Goal: Find specific page/section: Find specific page/section

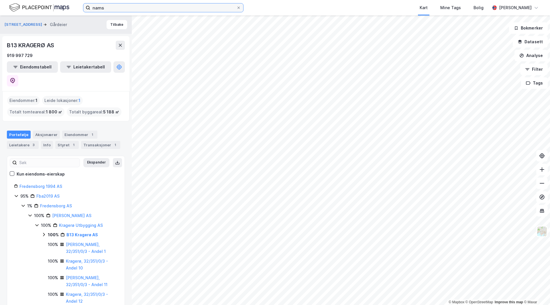
click at [133, 10] on input "nams" at bounding box center [163, 7] width 146 height 9
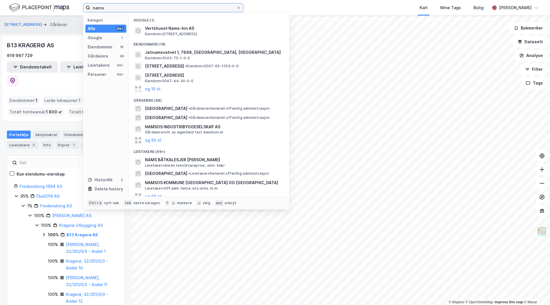
click at [133, 10] on input "nams" at bounding box center [163, 7] width 146 height 9
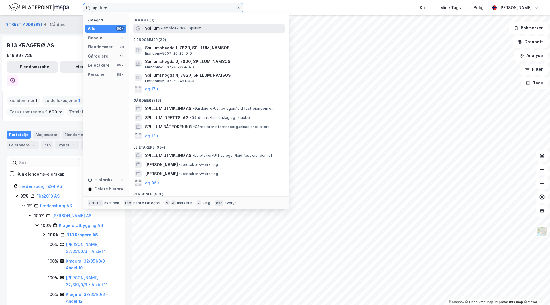
type input "spillum"
click at [183, 29] on span "• Område • 7820 Spillum" at bounding box center [181, 28] width 41 height 5
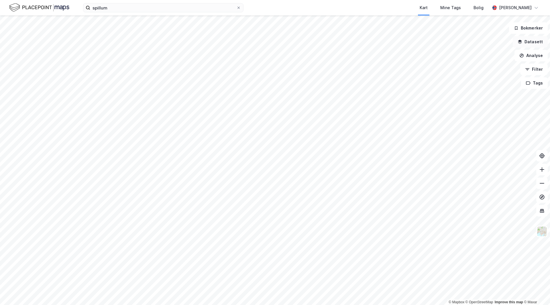
click at [531, 41] on button "Datasett" at bounding box center [530, 41] width 35 height 11
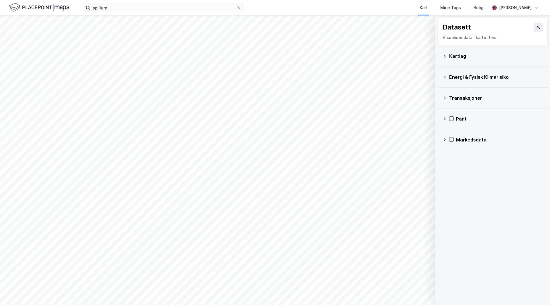
click at [534, 24] on button at bounding box center [538, 27] width 9 height 9
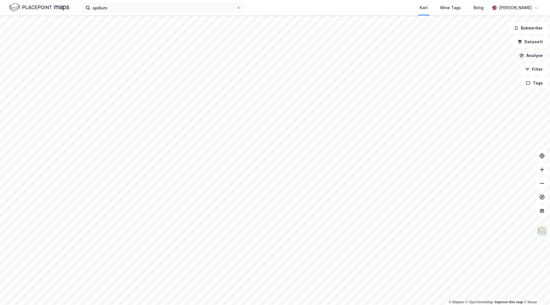
click at [534, 56] on button "Analyse" at bounding box center [531, 55] width 33 height 11
click at [469, 105] on div "Reisetidsanalyse" at bounding box center [482, 103] width 50 height 5
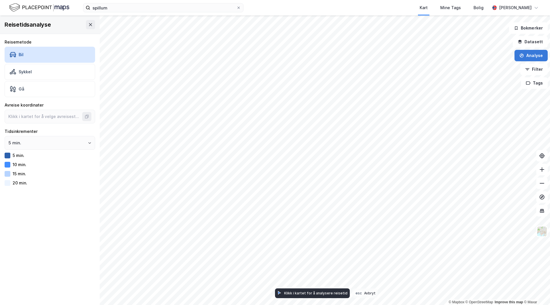
click at [531, 56] on button "Analyse" at bounding box center [531, 55] width 33 height 11
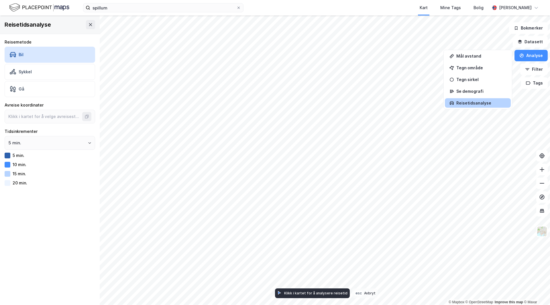
click at [458, 102] on div "Reisetidsanalyse" at bounding box center [482, 103] width 50 height 5
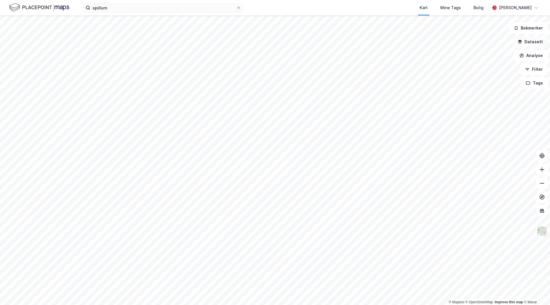
click at [534, 41] on button "Datasett" at bounding box center [530, 41] width 35 height 11
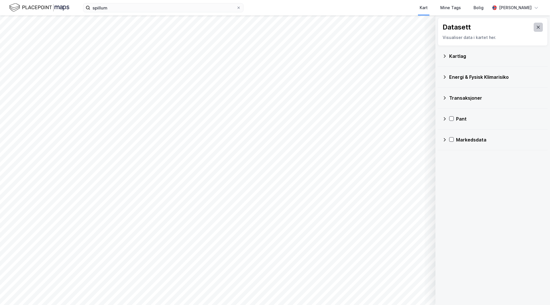
click at [534, 26] on button at bounding box center [538, 27] width 9 height 9
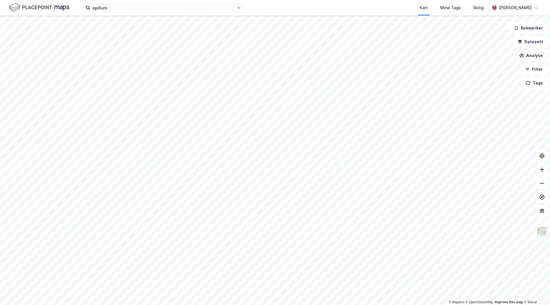
click at [532, 55] on button "Analyse" at bounding box center [531, 55] width 33 height 11
click at [474, 93] on div "Se demografi" at bounding box center [482, 91] width 50 height 5
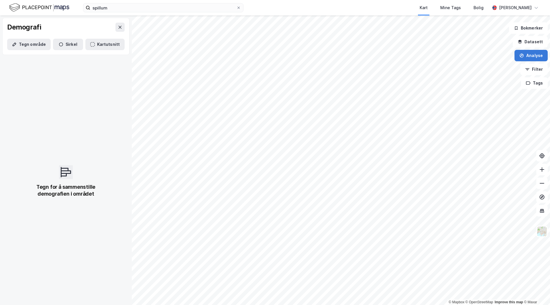
click at [524, 57] on icon "button" at bounding box center [522, 56] width 4 height 4
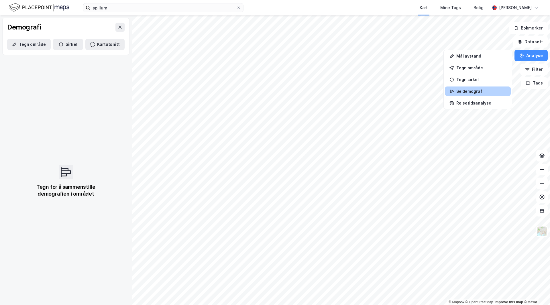
click at [472, 94] on div "Se demografi" at bounding box center [478, 91] width 66 height 9
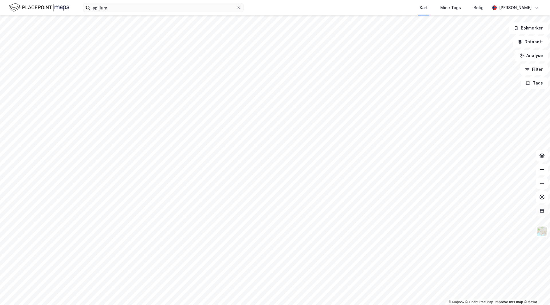
click at [539, 209] on button at bounding box center [542, 210] width 11 height 11
click at [542, 211] on icon at bounding box center [542, 210] width 1 height 3
click at [533, 82] on button "Tags" at bounding box center [534, 82] width 27 height 11
click at [533, 71] on button "Filter" at bounding box center [535, 69] width 28 height 11
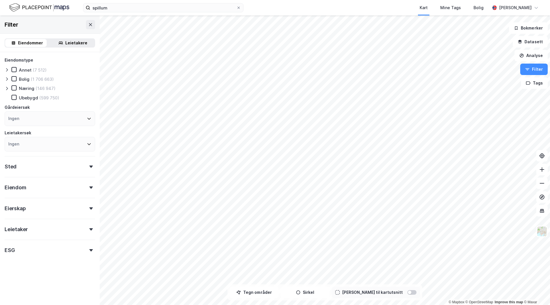
click at [71, 44] on div "Leietakere" at bounding box center [76, 43] width 22 height 7
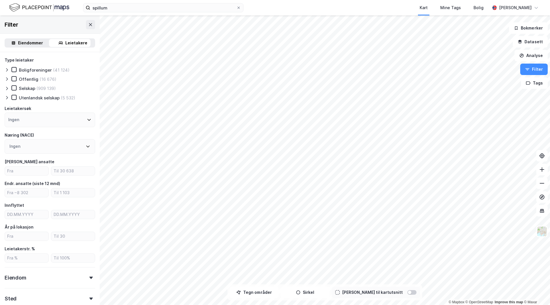
click at [32, 41] on div "Eiendommer" at bounding box center [30, 43] width 25 height 7
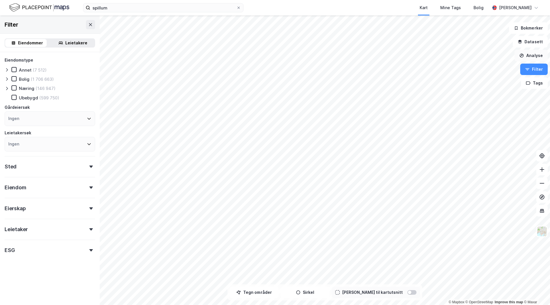
click at [534, 54] on button "Analyse" at bounding box center [531, 55] width 33 height 11
click at [533, 40] on button "Datasett" at bounding box center [530, 41] width 35 height 11
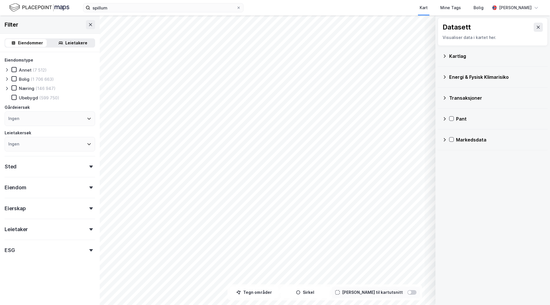
click at [470, 61] on div "Kartlag" at bounding box center [493, 56] width 101 height 14
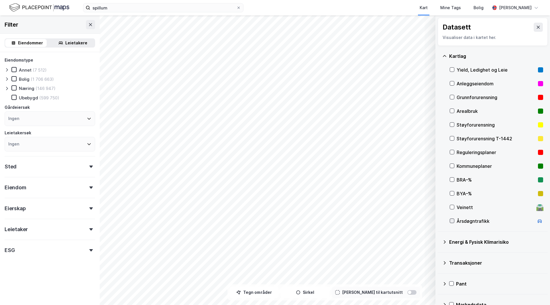
click at [454, 222] on icon at bounding box center [452, 221] width 4 height 4
